Goal: Complete application form

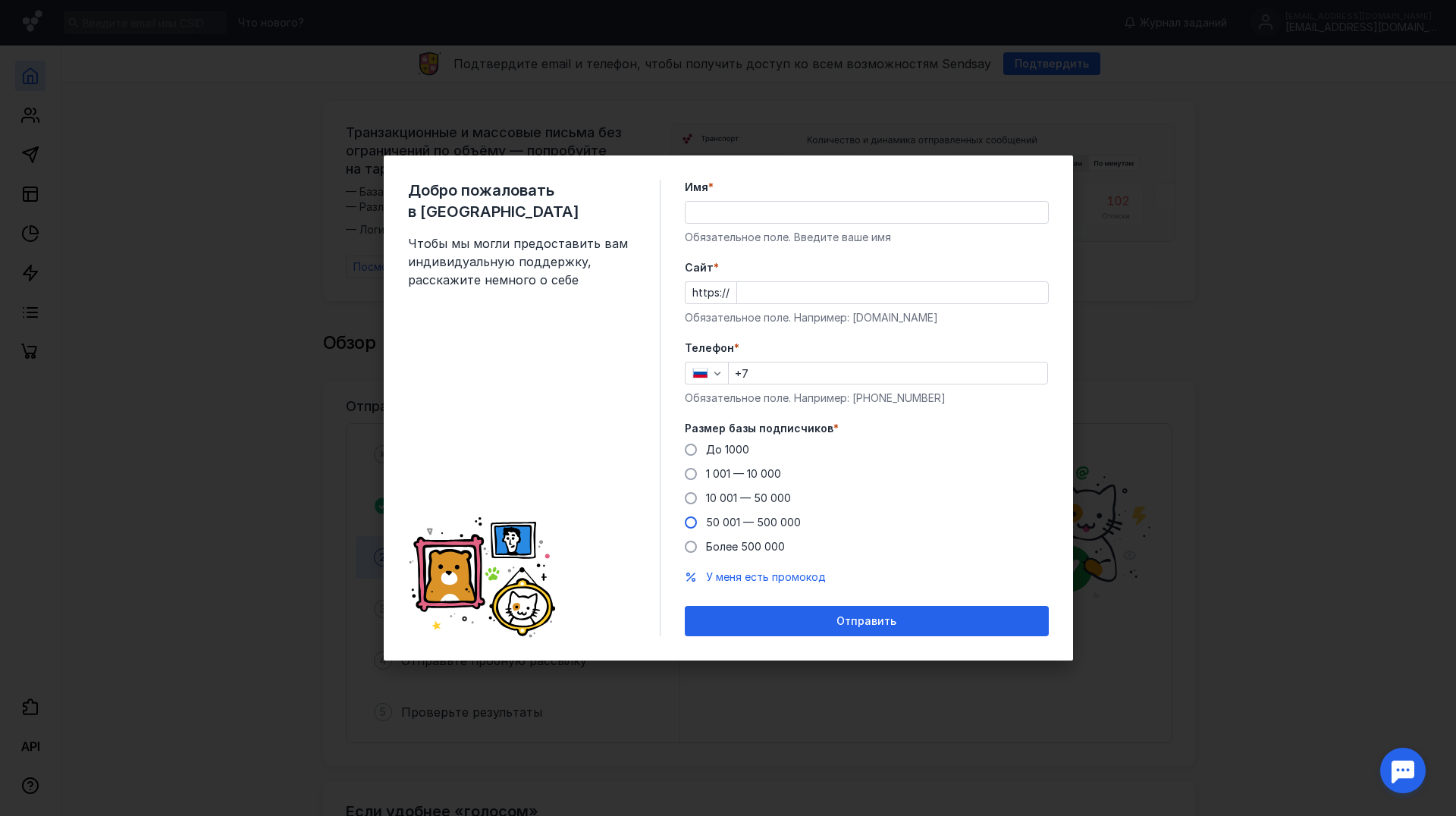
click at [694, 525] on span at bounding box center [691, 522] width 12 height 12
click at [0, 0] on input "50 001 — 500 000" at bounding box center [0, 0] width 0 height 0
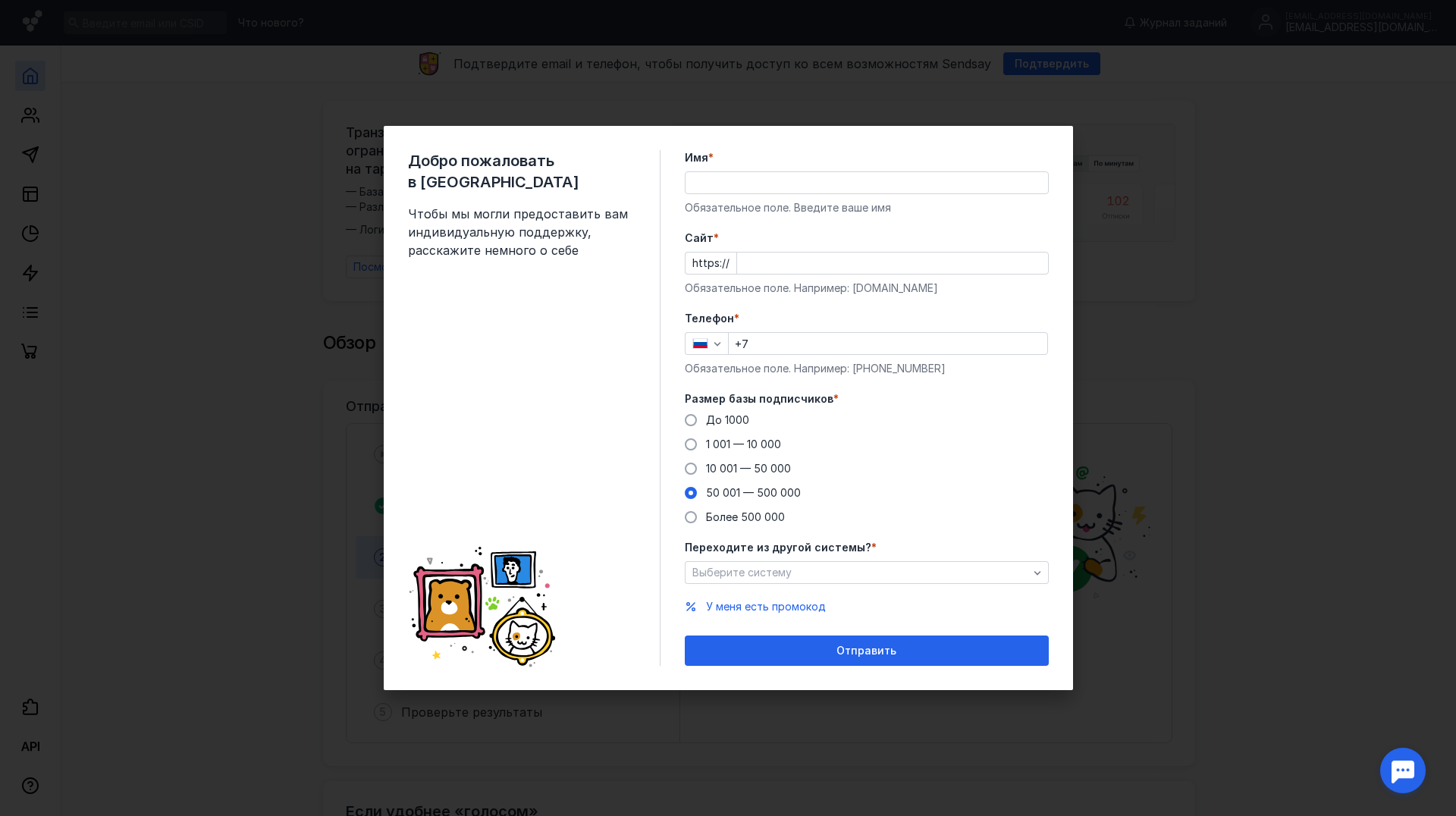
click at [707, 180] on input "Имя *" at bounding box center [867, 182] width 363 height 21
type input "F"
type input "[PERSON_NAME]"
click at [771, 260] on input "Cайт *" at bounding box center [892, 263] width 311 height 21
type input "у"
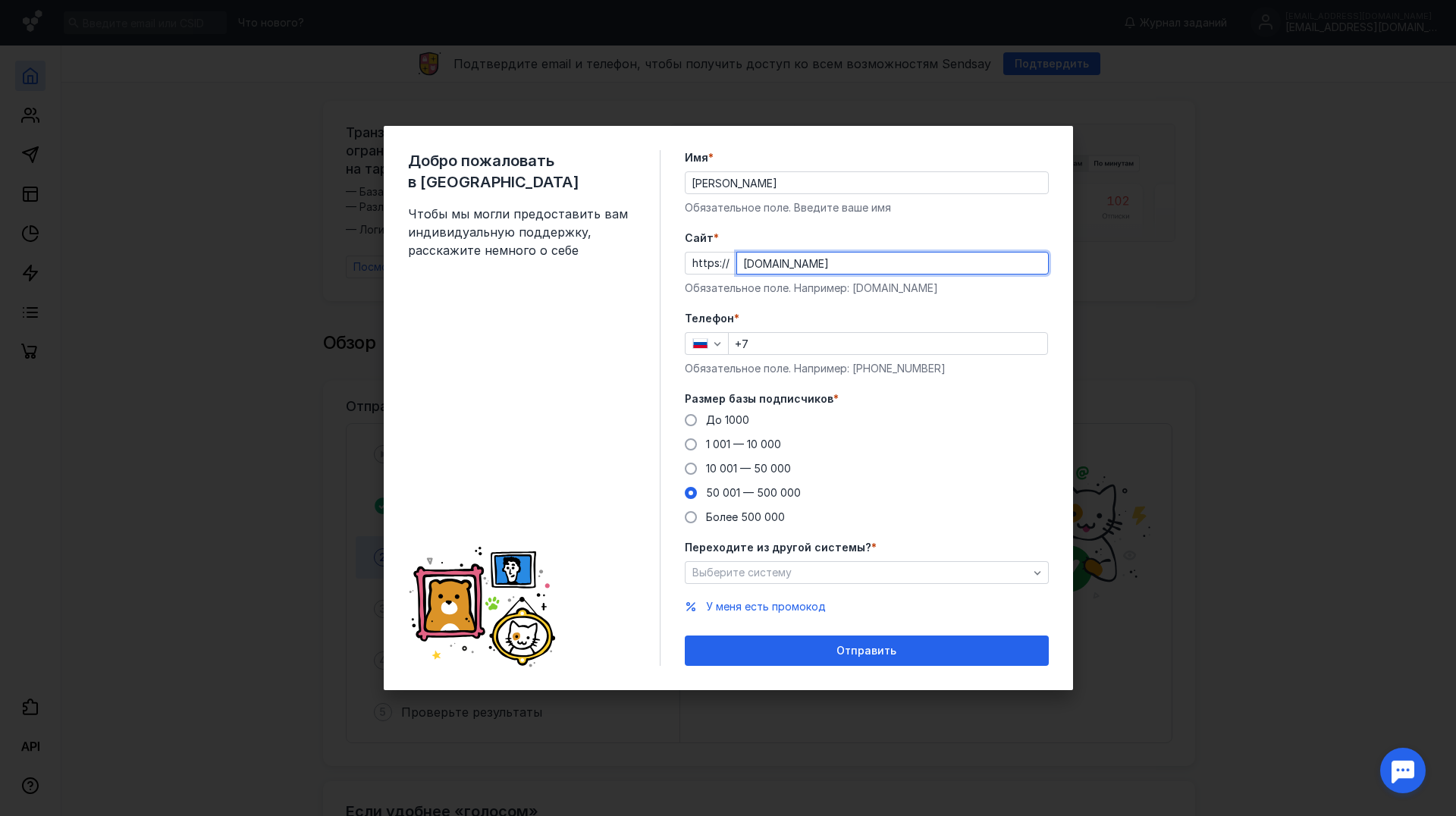
type input "[DOMAIN_NAME]"
click at [780, 339] on input "+7" at bounding box center [888, 343] width 318 height 21
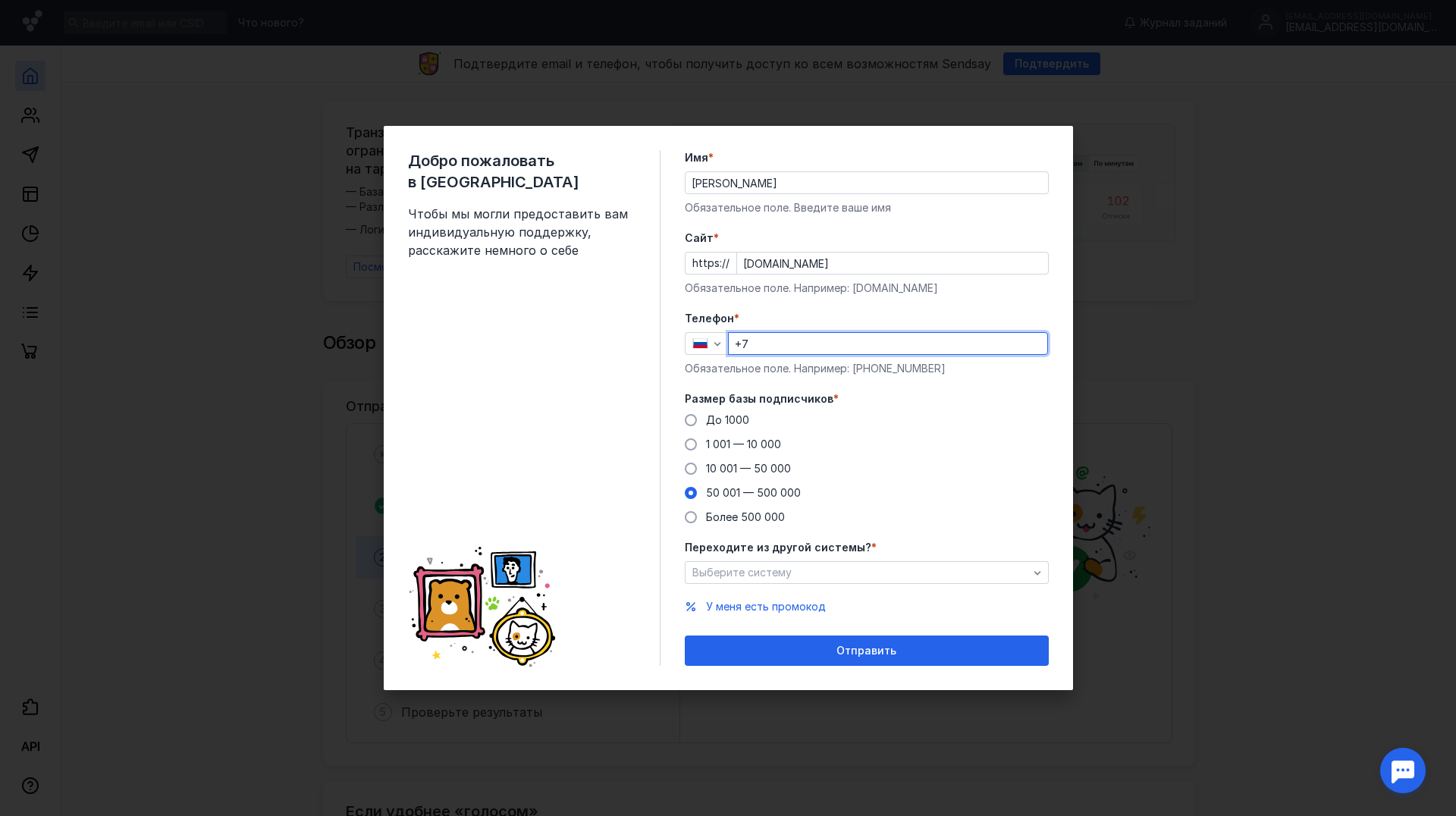
type input "[PHONE_NUMBER]"
click at [1043, 571] on icon "button" at bounding box center [1038, 573] width 12 height 12
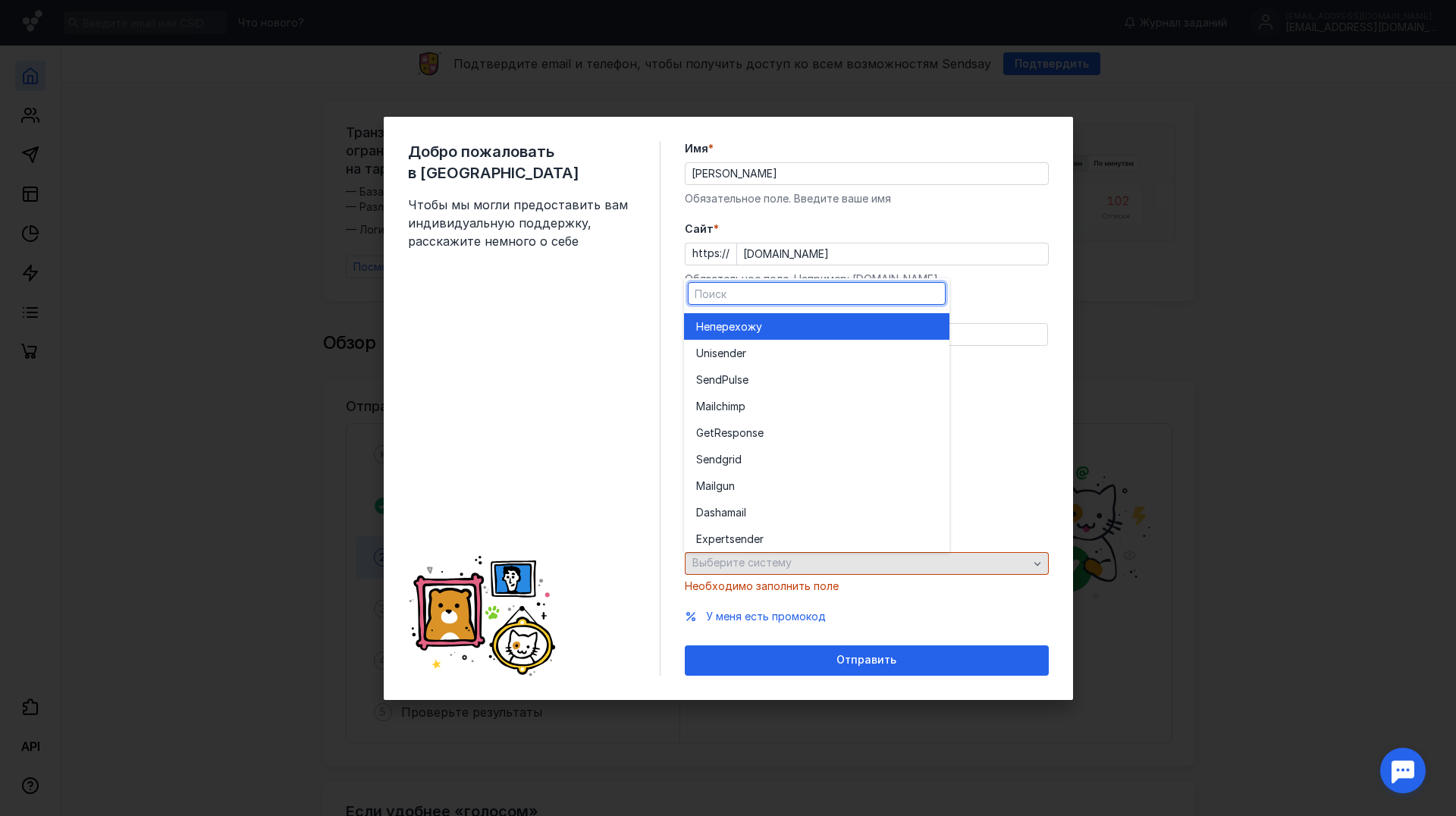
click at [1043, 571] on div "Выберите систему" at bounding box center [866, 563] width 364 height 23
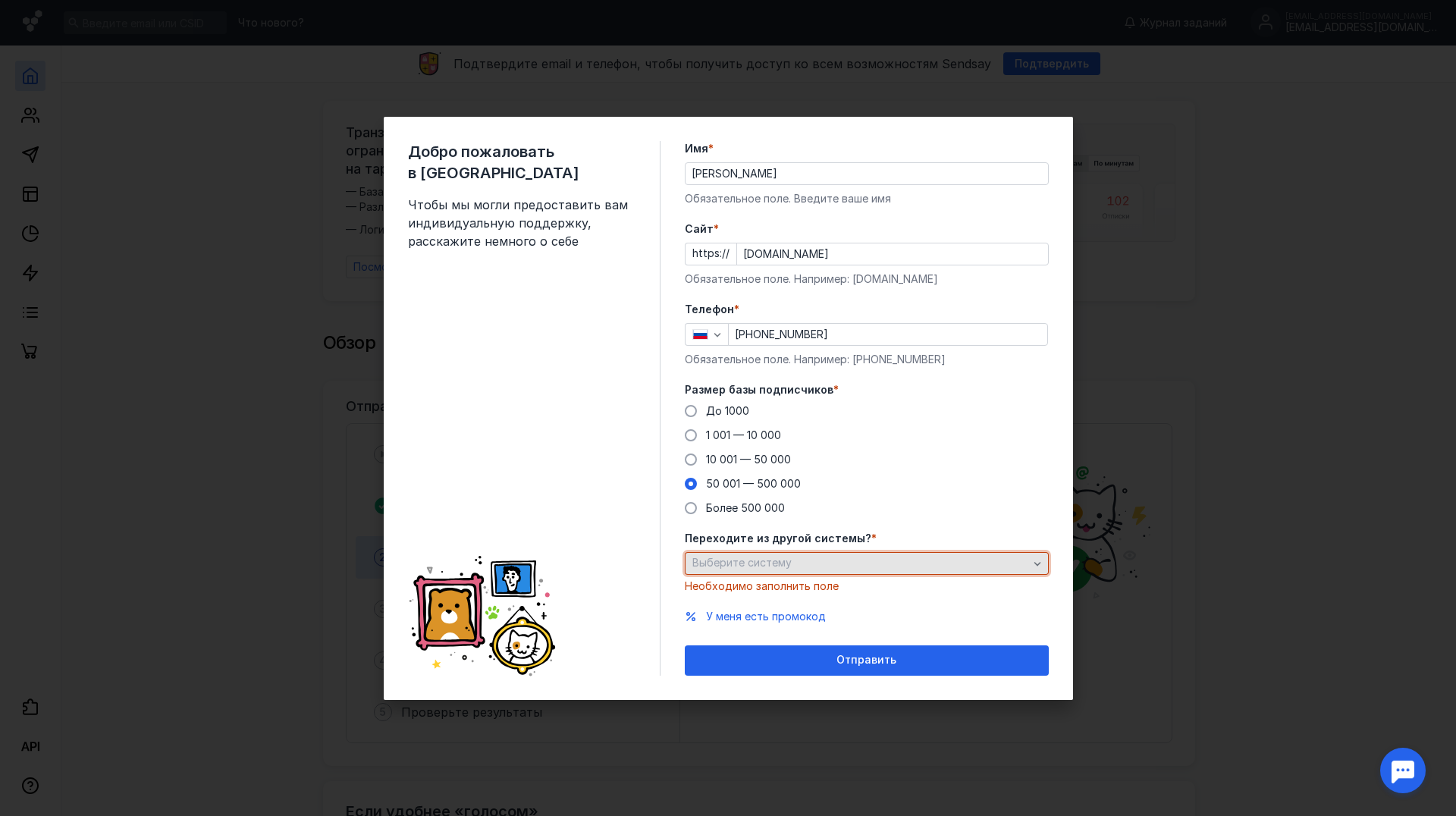
click at [798, 561] on div "Выберите систему" at bounding box center [861, 562] width 344 height 13
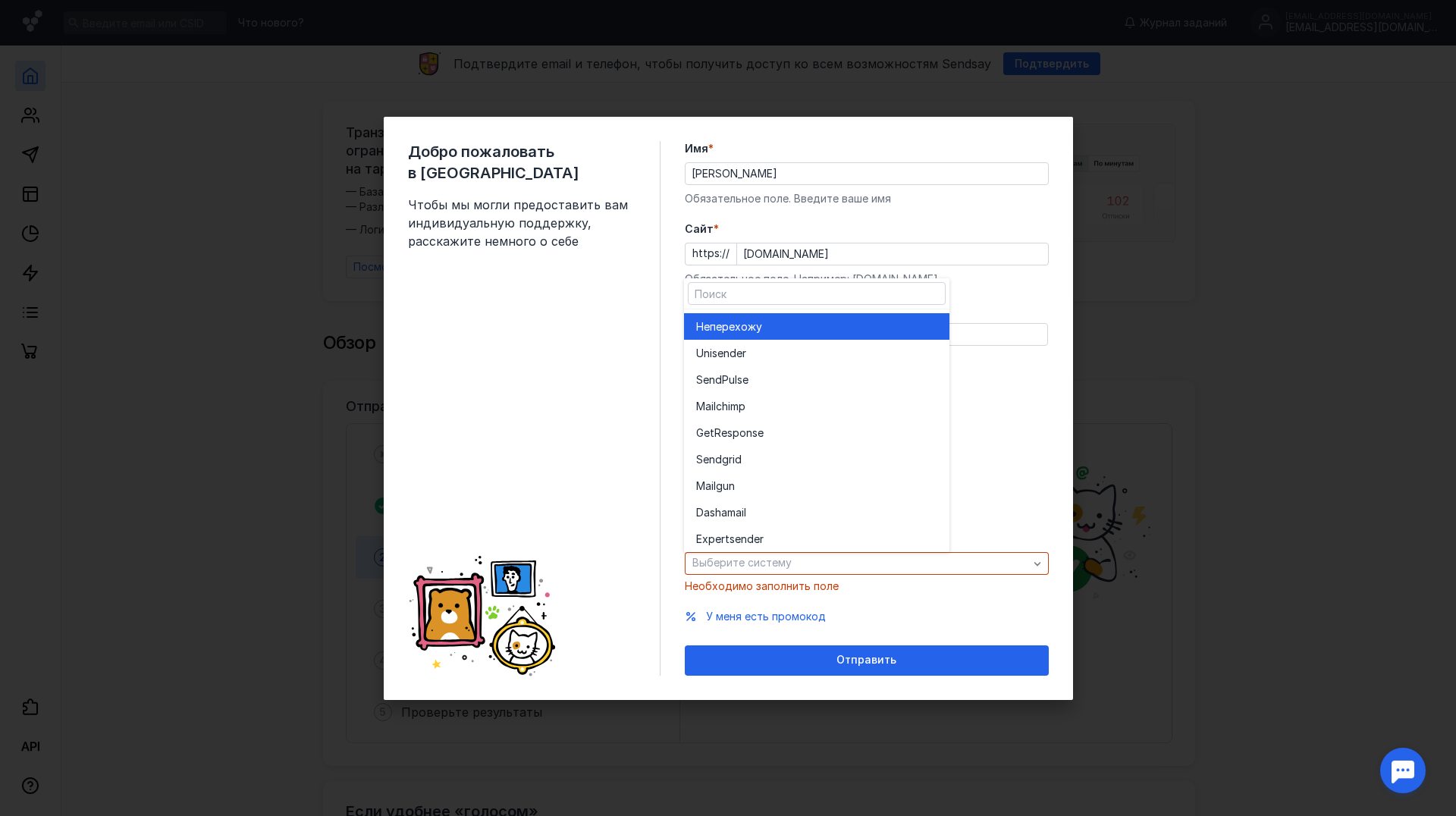
click at [732, 333] on span "перехожу" at bounding box center [736, 326] width 52 height 15
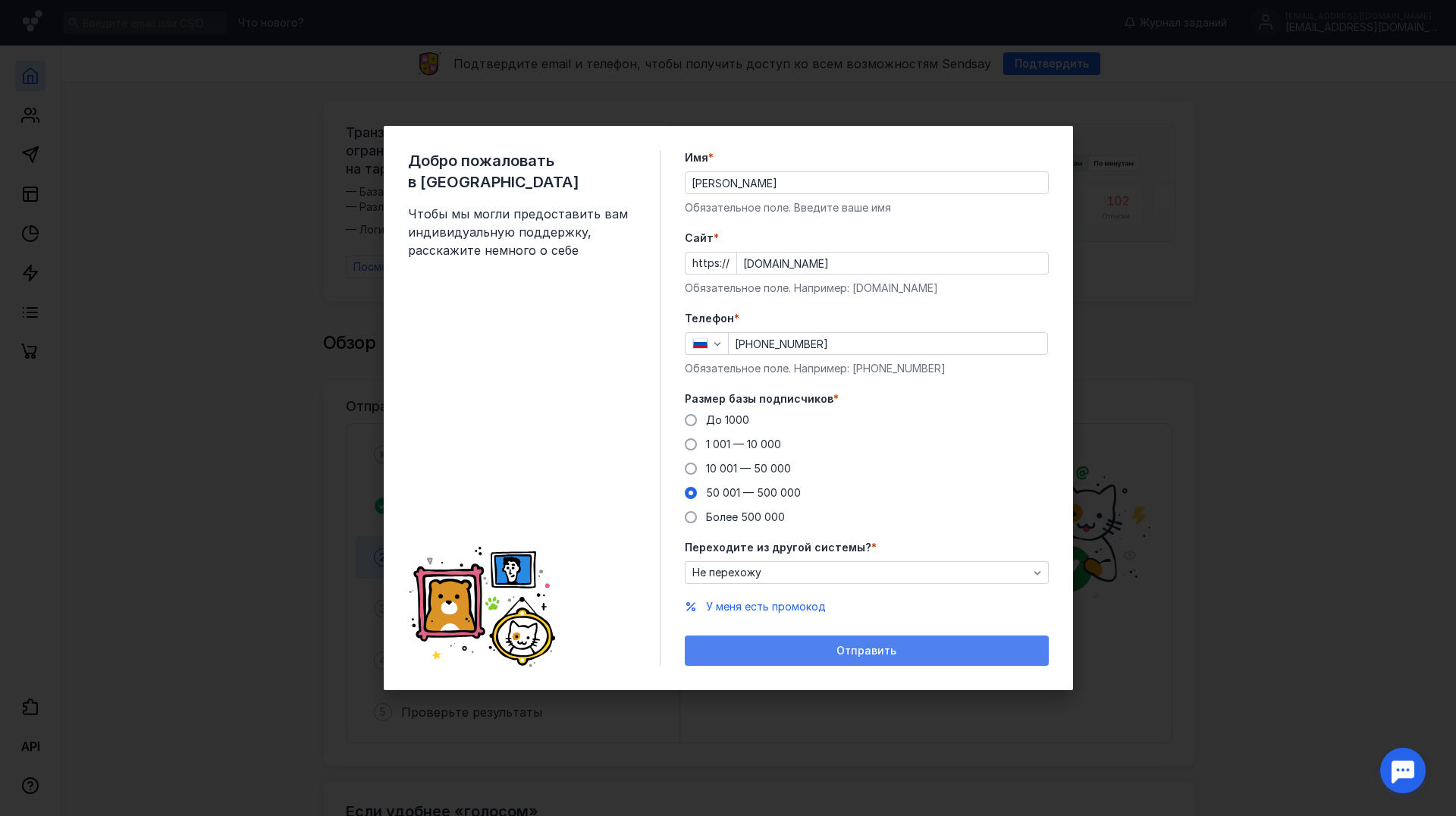
click at [881, 652] on span "Отправить" at bounding box center [866, 650] width 60 height 13
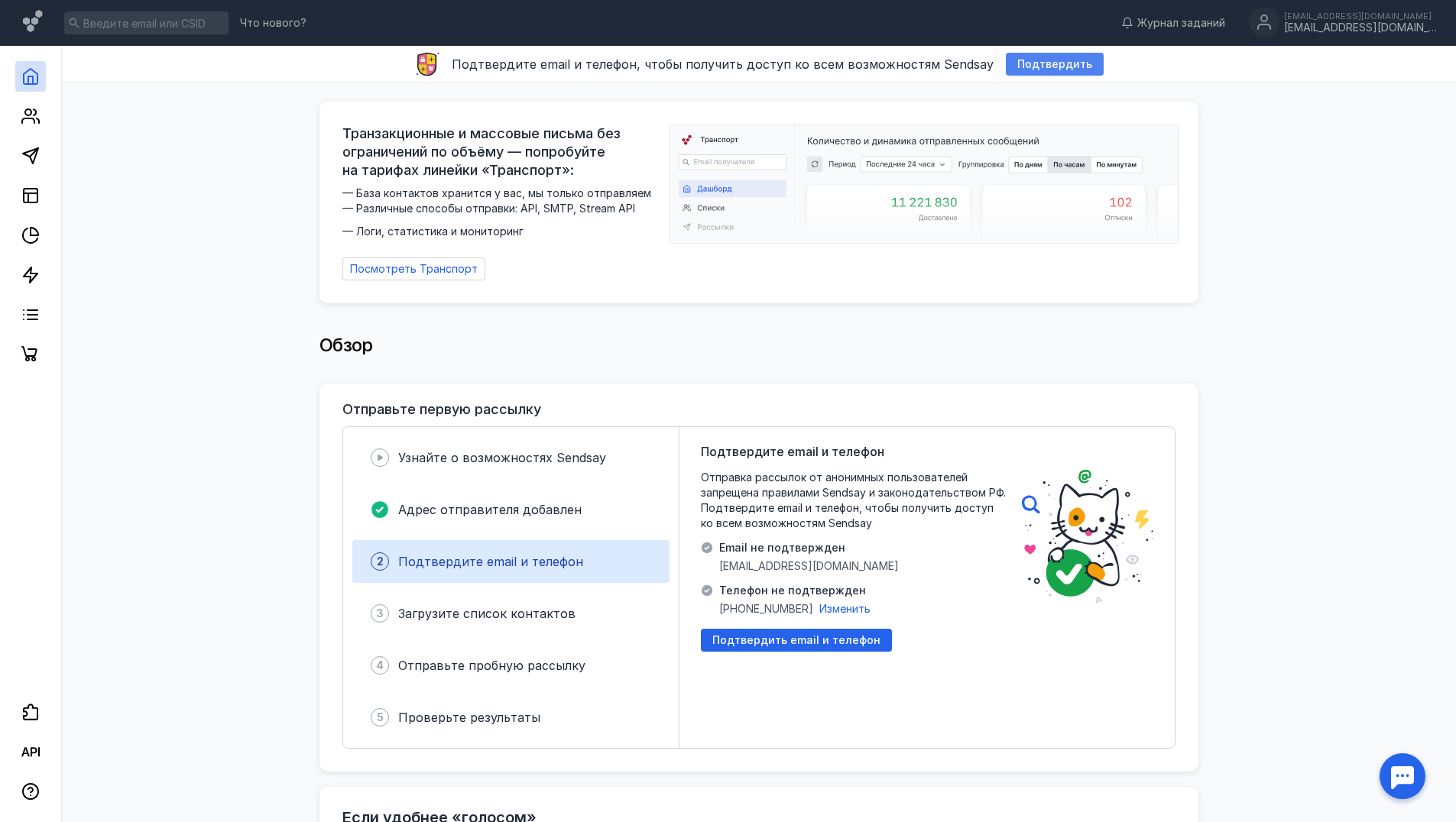
click at [1048, 62] on span "Подтвердить" at bounding box center [1054, 64] width 75 height 13
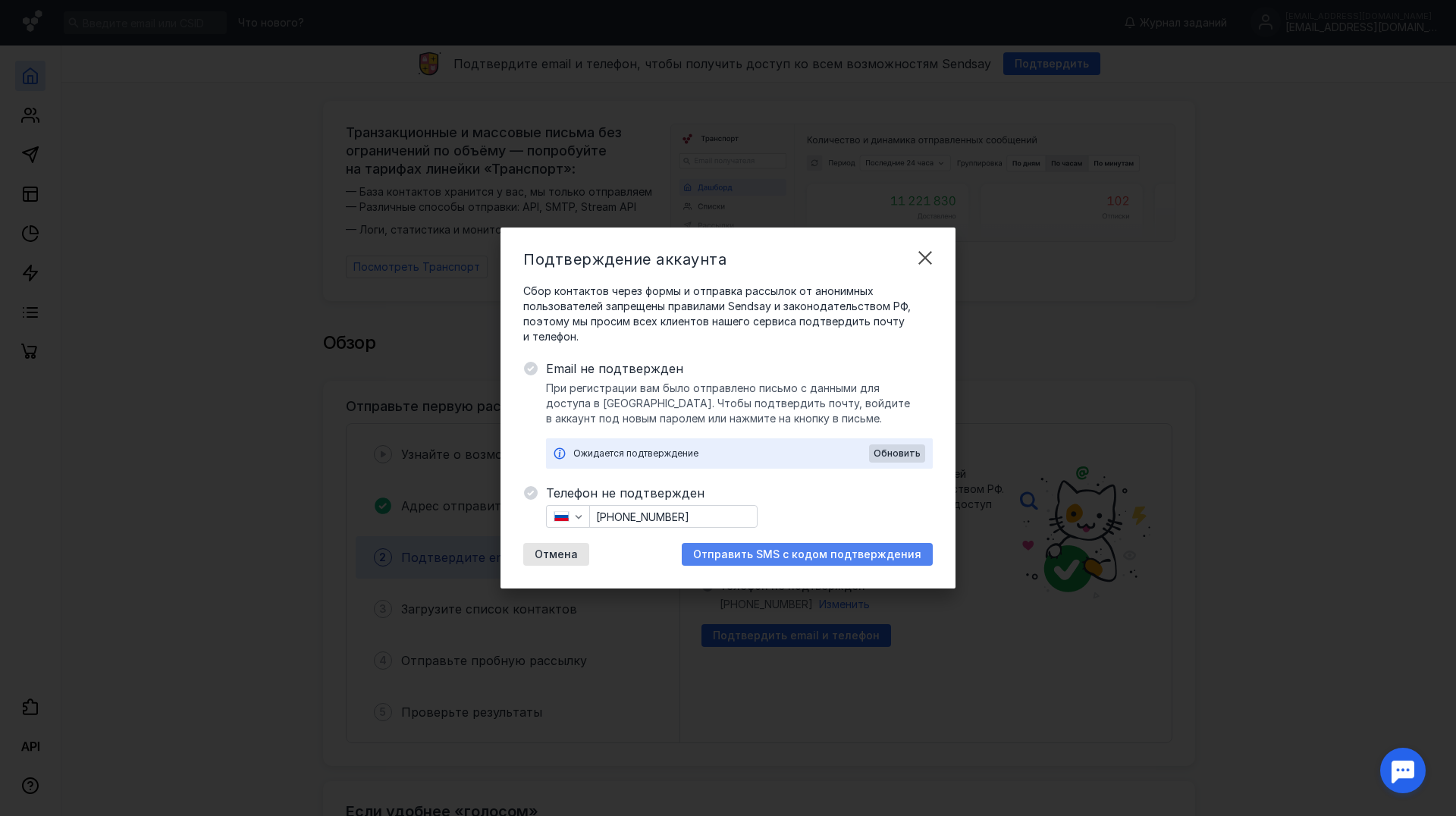
click at [796, 554] on span "Отправить SMS с кодом подтверждения" at bounding box center [807, 554] width 228 height 13
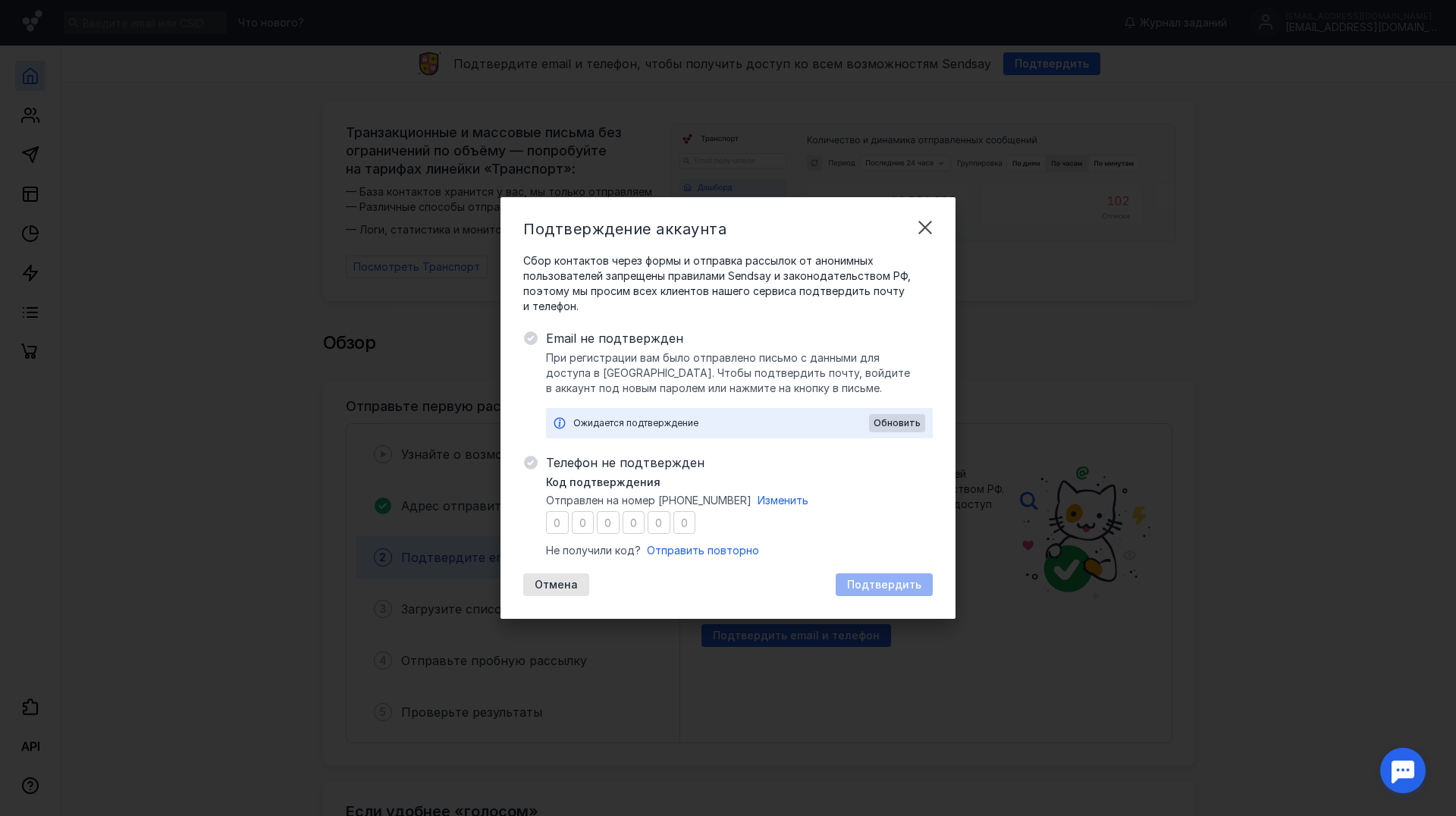
type input "4"
type input "3"
type input "1"
type input "9"
type input "6"
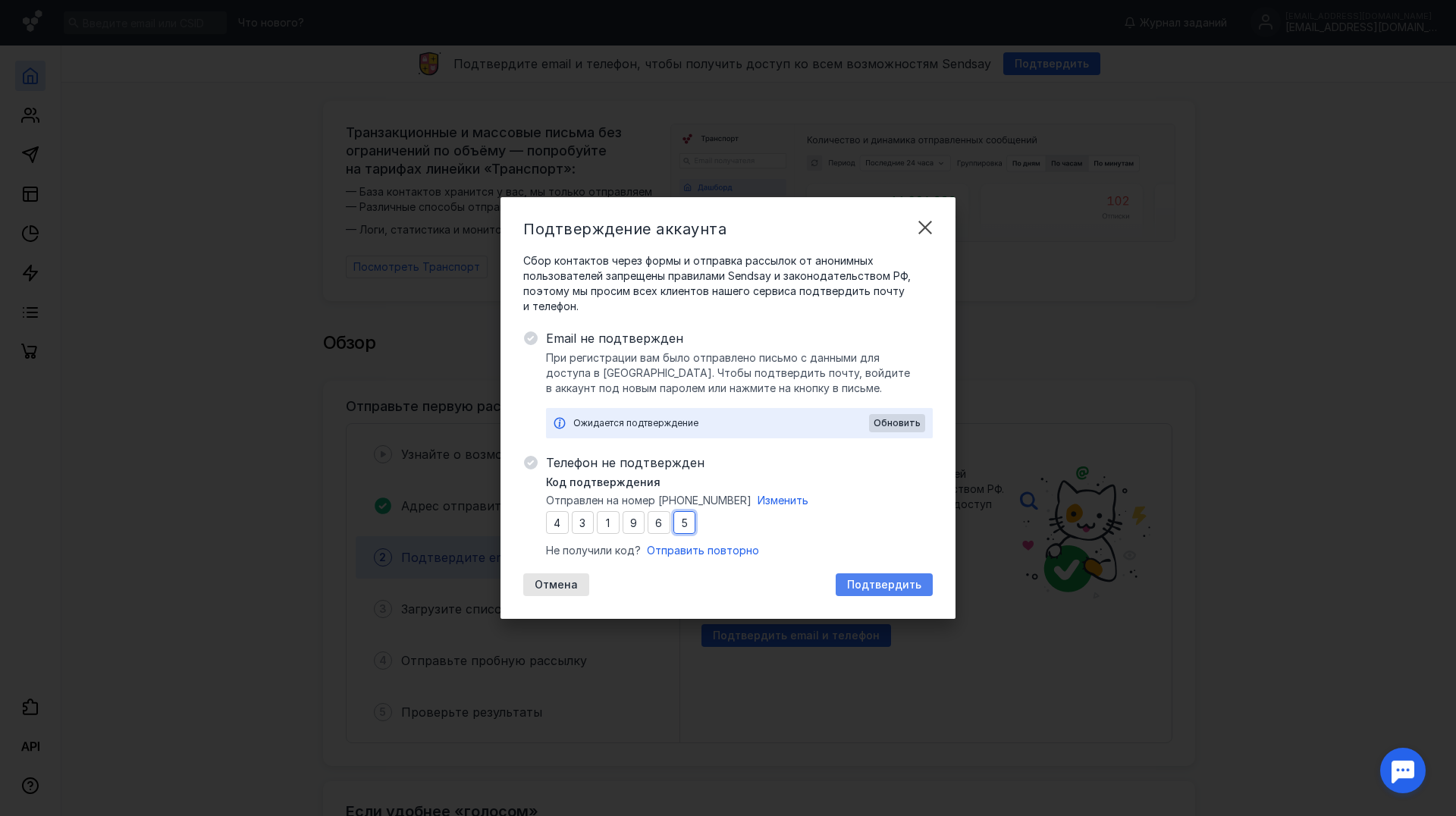
type input "5"
click at [887, 589] on span "Подтвердить" at bounding box center [883, 585] width 74 height 13
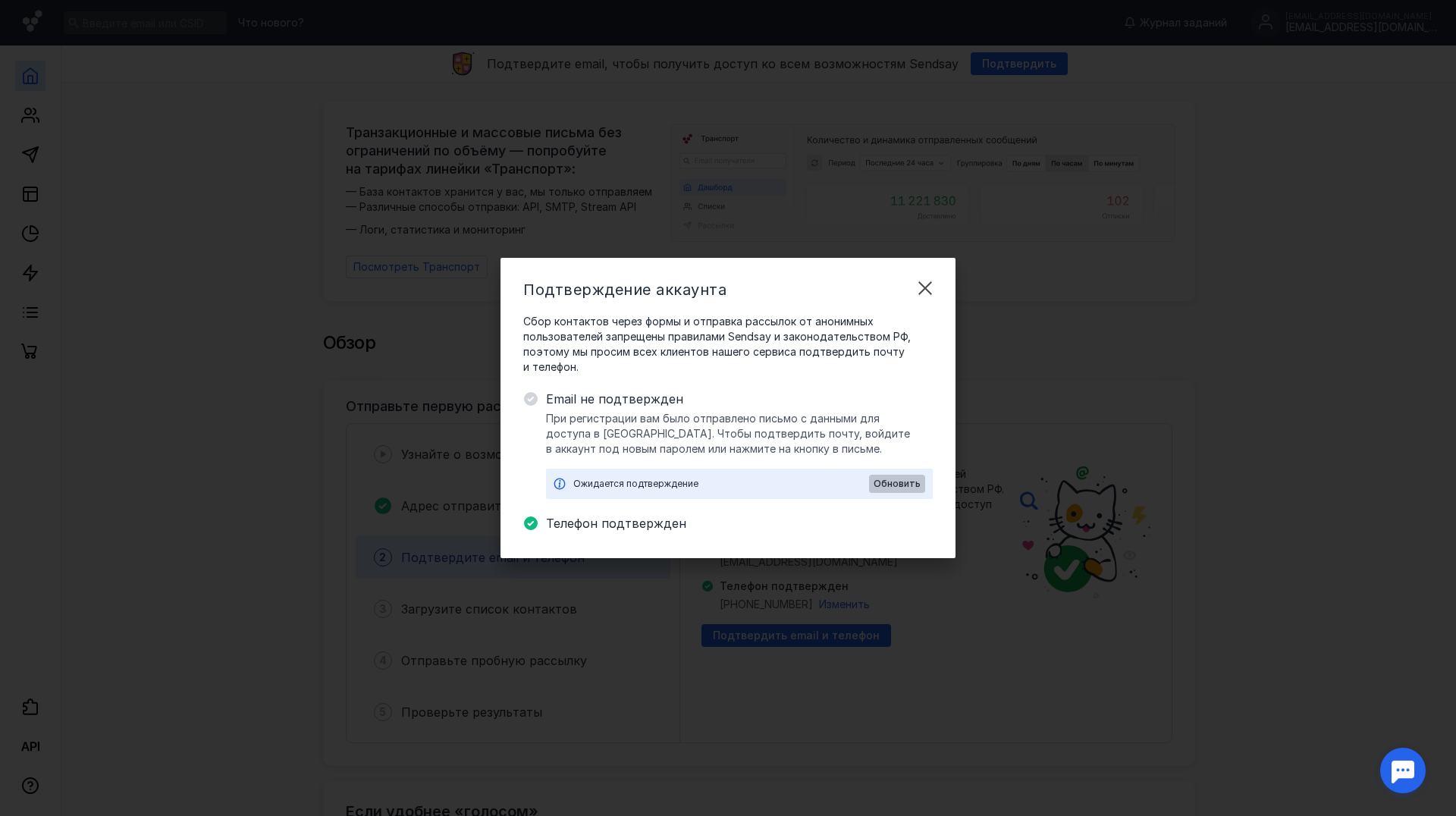
click at [895, 480] on span "Обновить" at bounding box center [897, 484] width 47 height 10
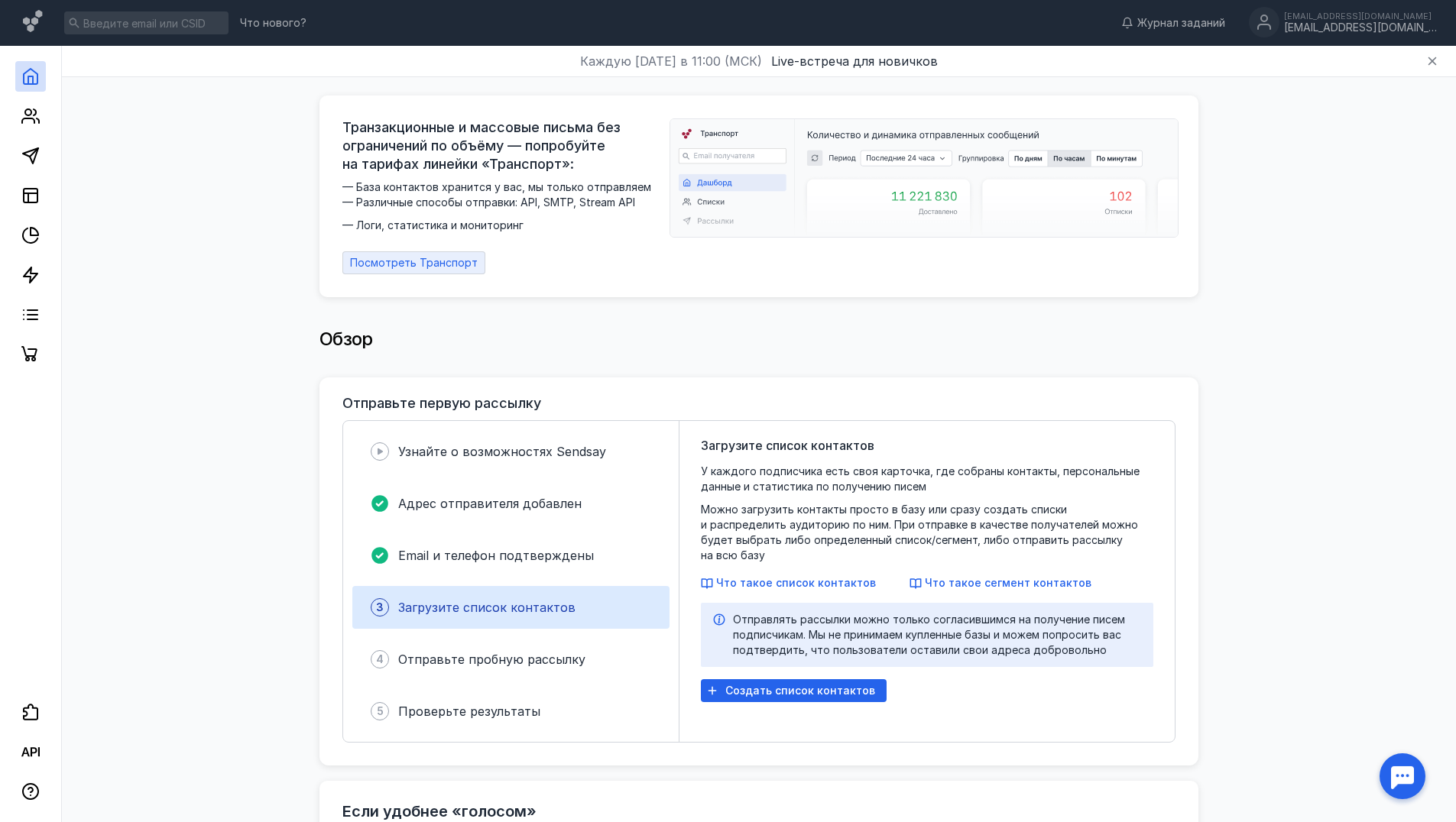
click at [419, 258] on span "Посмотреть Транспорт" at bounding box center [413, 263] width 127 height 13
